Goal: Check status: Check status

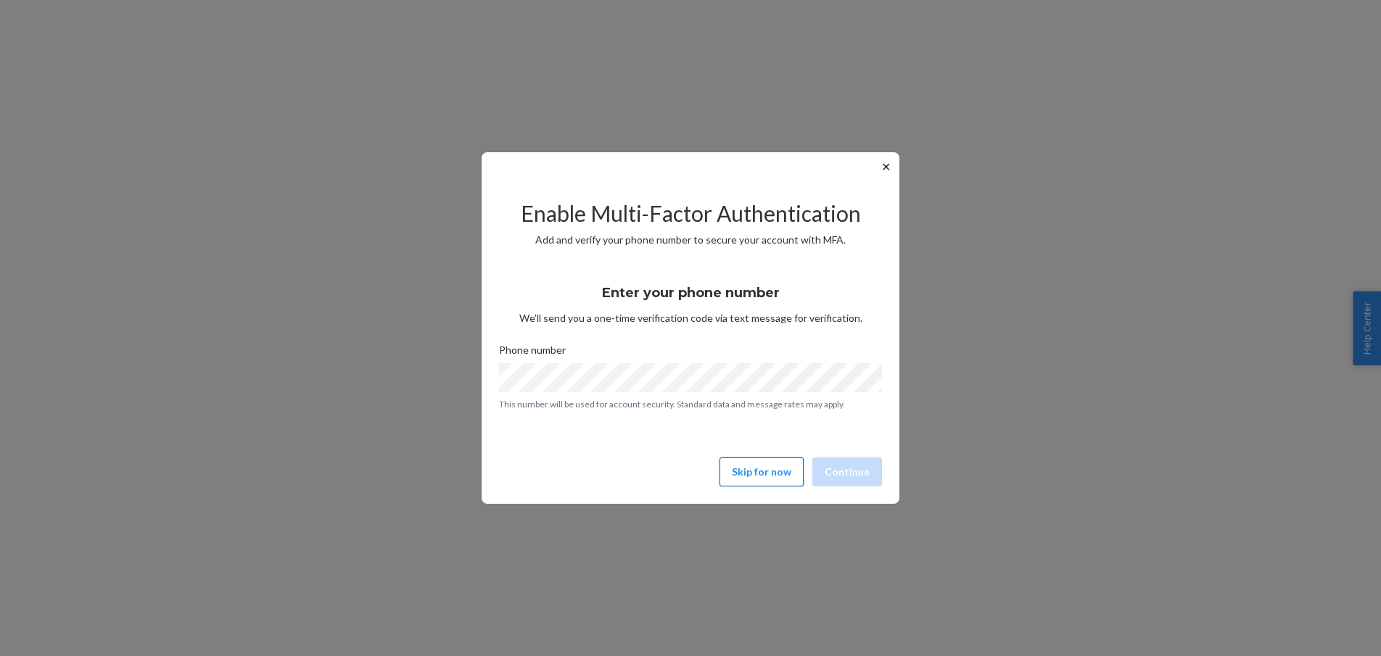
click at [779, 479] on button "Skip for now" at bounding box center [761, 472] width 84 height 29
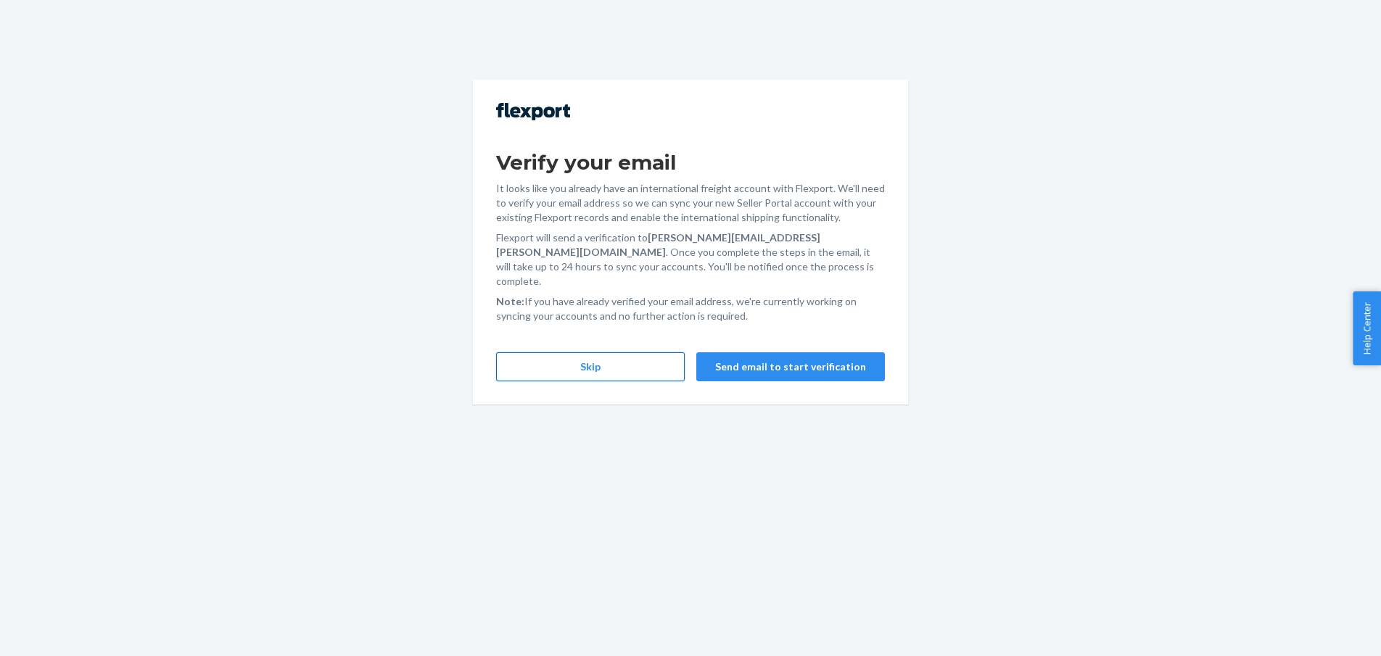
click at [648, 352] on button "Skip" at bounding box center [590, 366] width 189 height 29
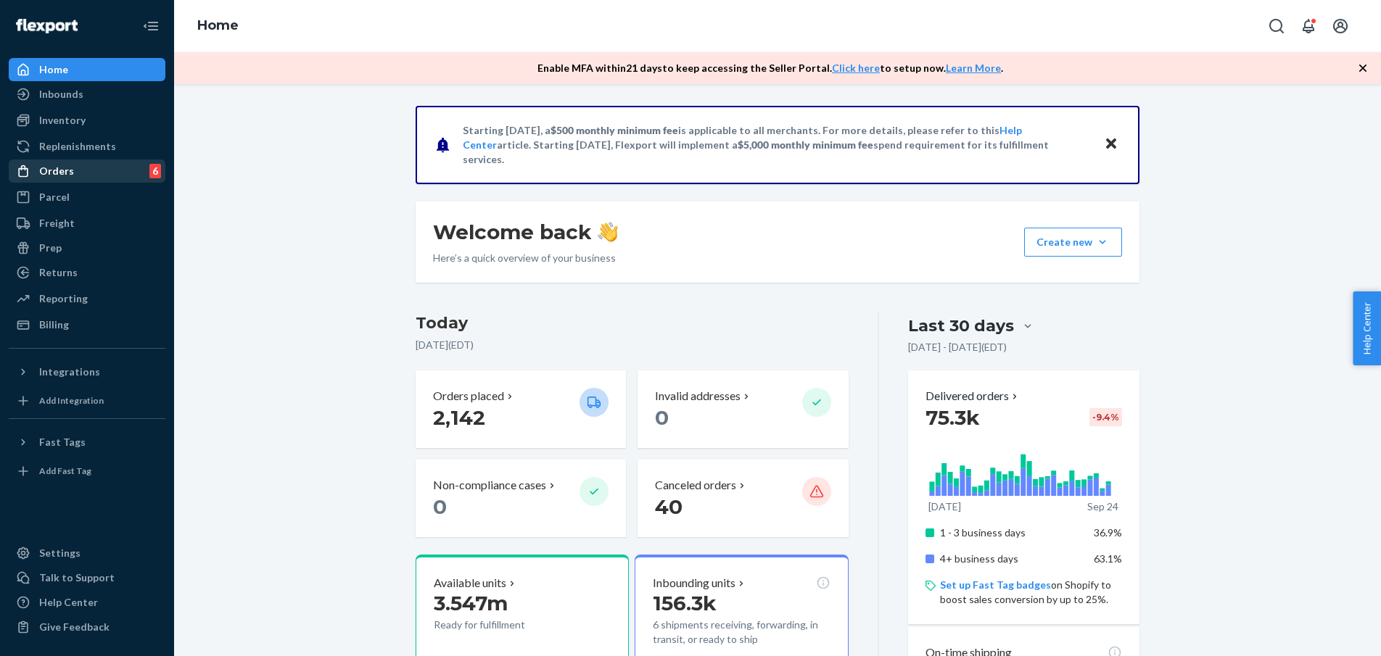
click at [48, 177] on div "Orders" at bounding box center [56, 171] width 35 height 15
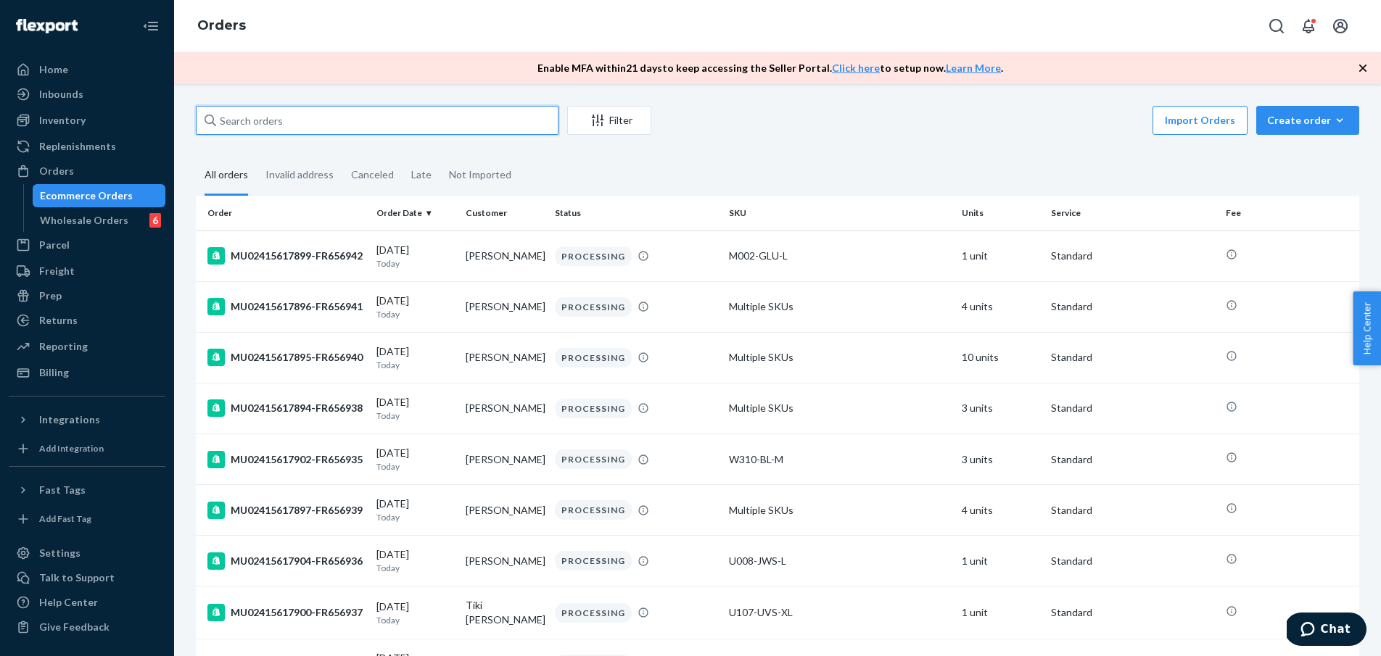
click at [445, 114] on input "text" at bounding box center [377, 120] width 363 height 29
paste input "MU02415541576"
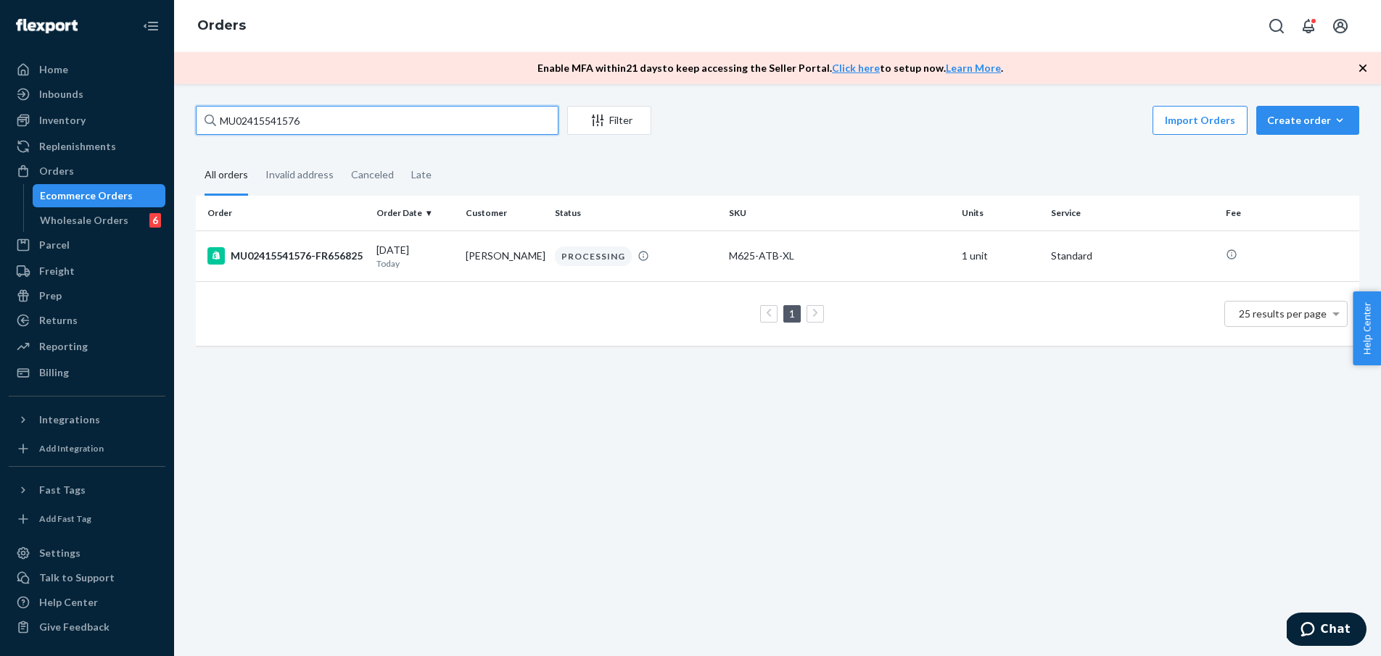
paste input "68311"
type input "MU02415568311"
